Goal: Information Seeking & Learning: Learn about a topic

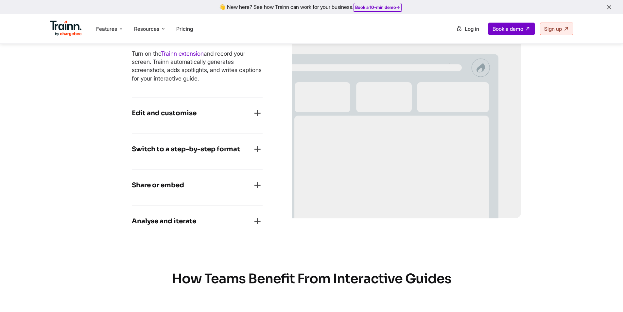
scroll to position [294, 0]
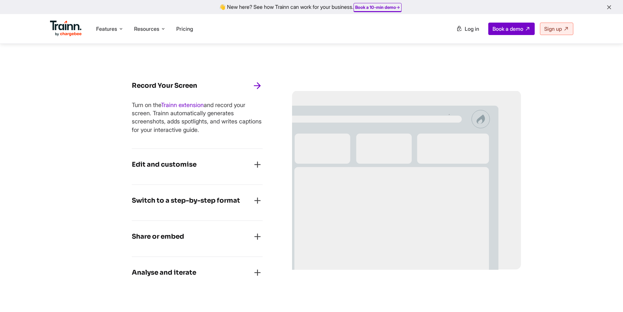
click at [204, 162] on div "Edit and customise" at bounding box center [197, 166] width 131 height 14
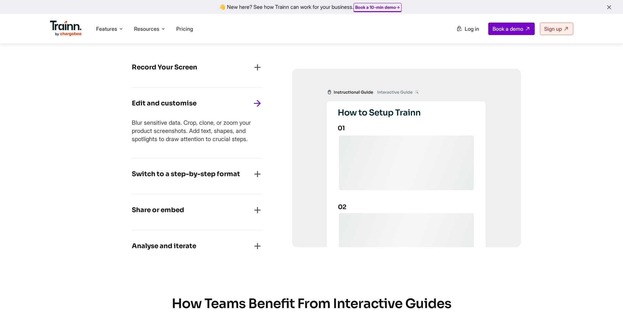
scroll to position [327, 0]
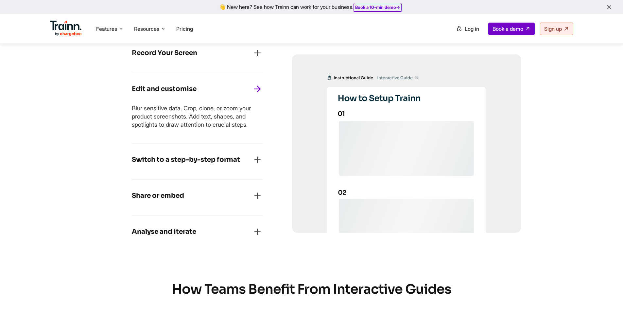
click at [205, 156] on h4 "Switch to a step-by-step format" at bounding box center [186, 159] width 108 height 10
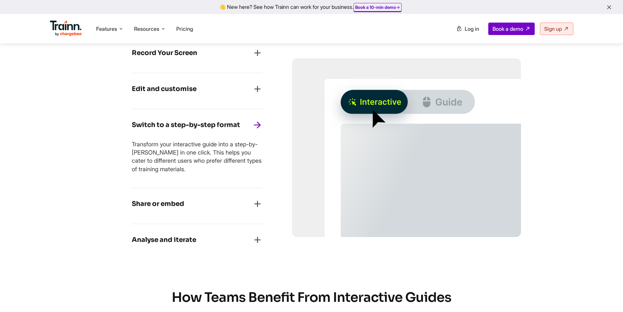
click at [170, 204] on h4 "Share or embed" at bounding box center [158, 204] width 52 height 10
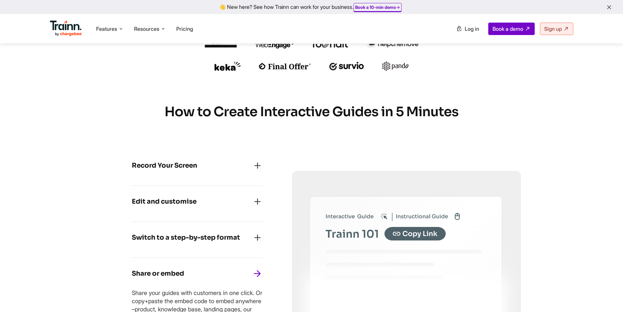
scroll to position [131, 0]
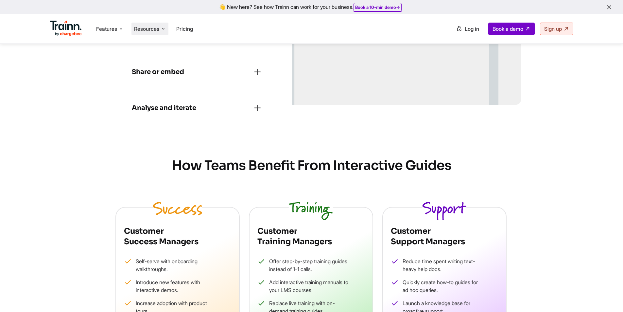
scroll to position [458, 0]
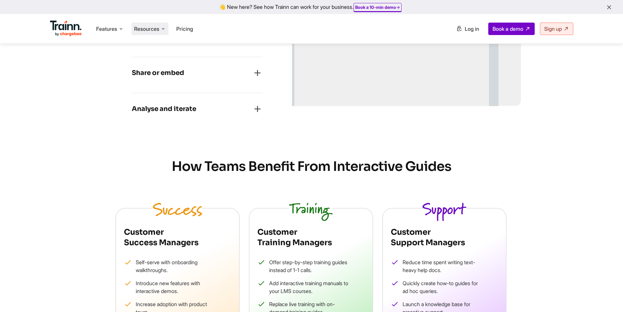
click at [157, 25] on li "Resources Resources Trainn Help Center Help videos to get you started. Trainn B…" at bounding box center [149, 29] width 37 height 12
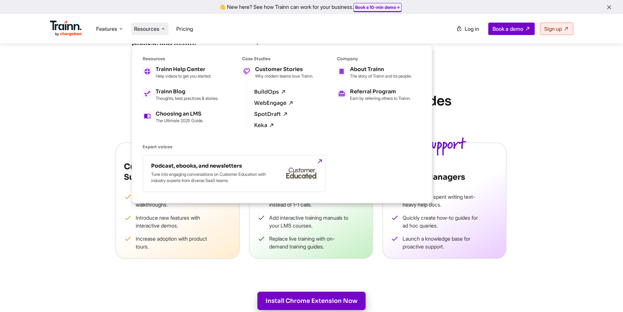
click at [522, 151] on div "How Teams Benefit From Interactive Guides Customer Success Managers Self-serve …" at bounding box center [311, 176] width 471 height 166
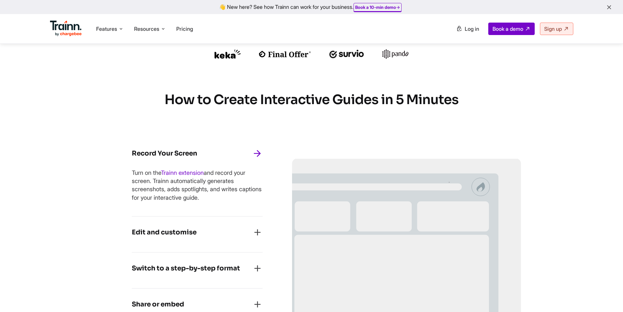
scroll to position [229, 0]
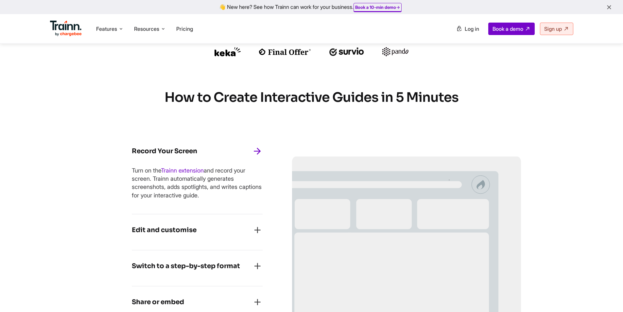
click at [195, 225] on h4 "Edit and customise" at bounding box center [164, 230] width 65 height 10
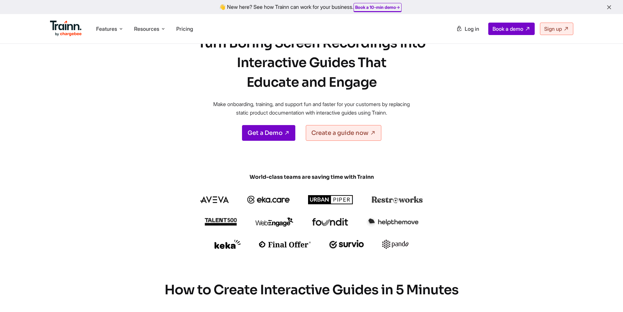
scroll to position [0, 0]
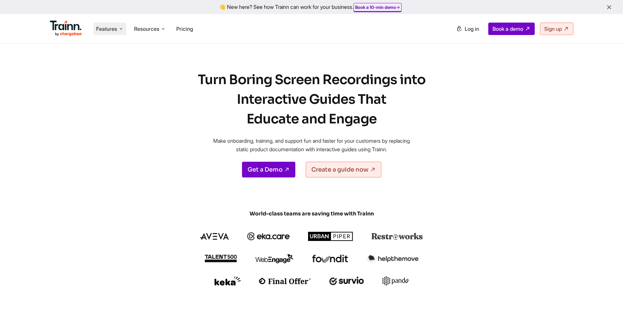
click at [115, 26] on span "Features" at bounding box center [106, 28] width 21 height 7
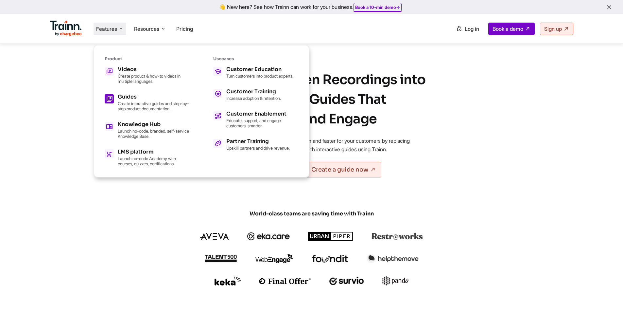
click at [145, 102] on p "Create interactive guides and step-by-step product documentation." at bounding box center [154, 106] width 72 height 10
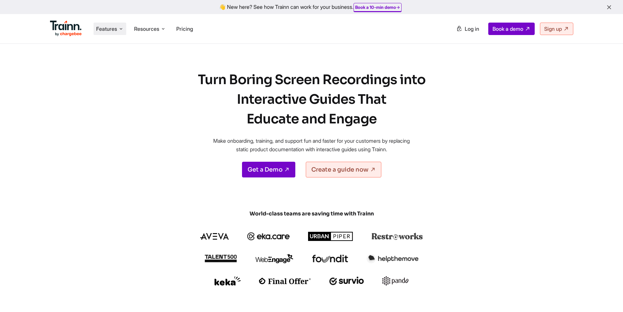
click at [120, 26] on icon at bounding box center [120, 29] width 5 height 7
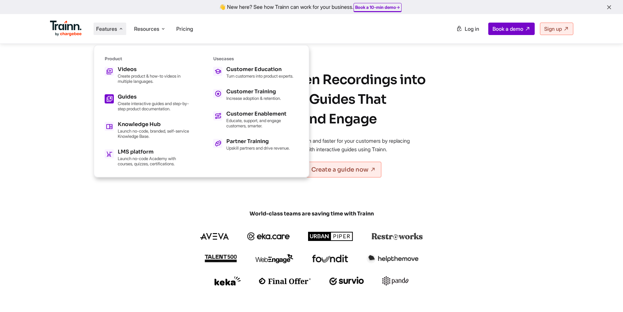
click at [122, 95] on h5 "Guides" at bounding box center [154, 96] width 72 height 5
